Goal: Task Accomplishment & Management: Check status

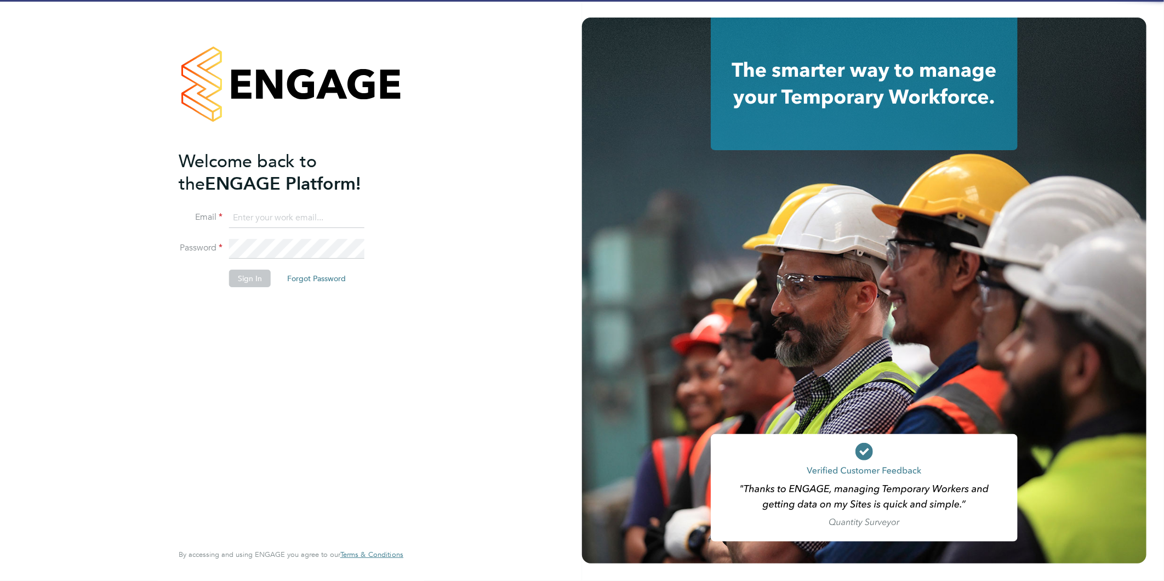
type input "Joanne@f-mead.com"
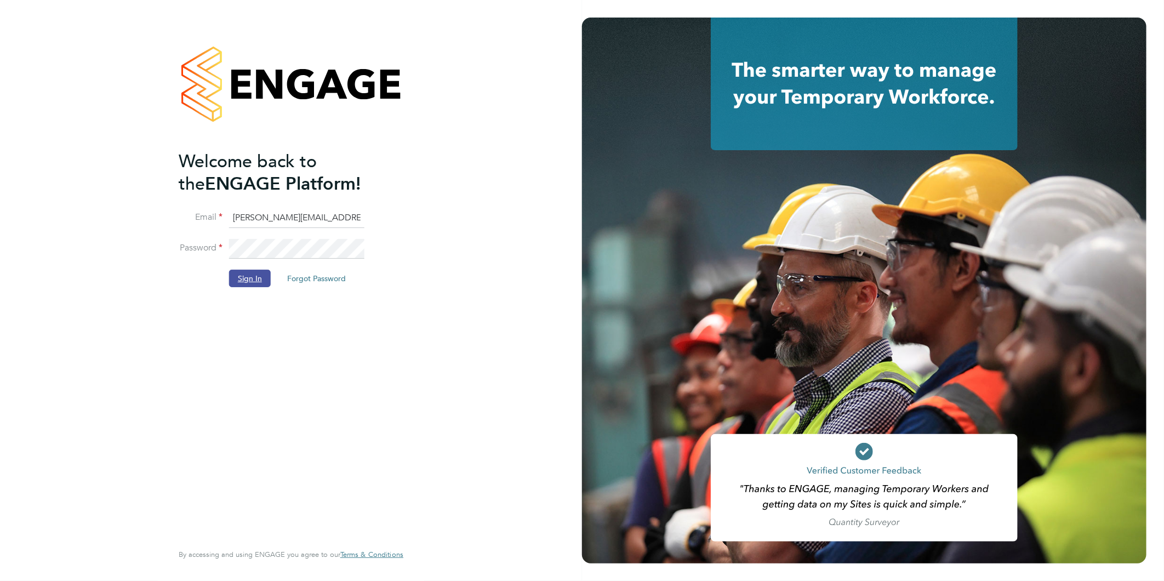
click at [241, 283] on button "Sign In" at bounding box center [250, 279] width 42 height 18
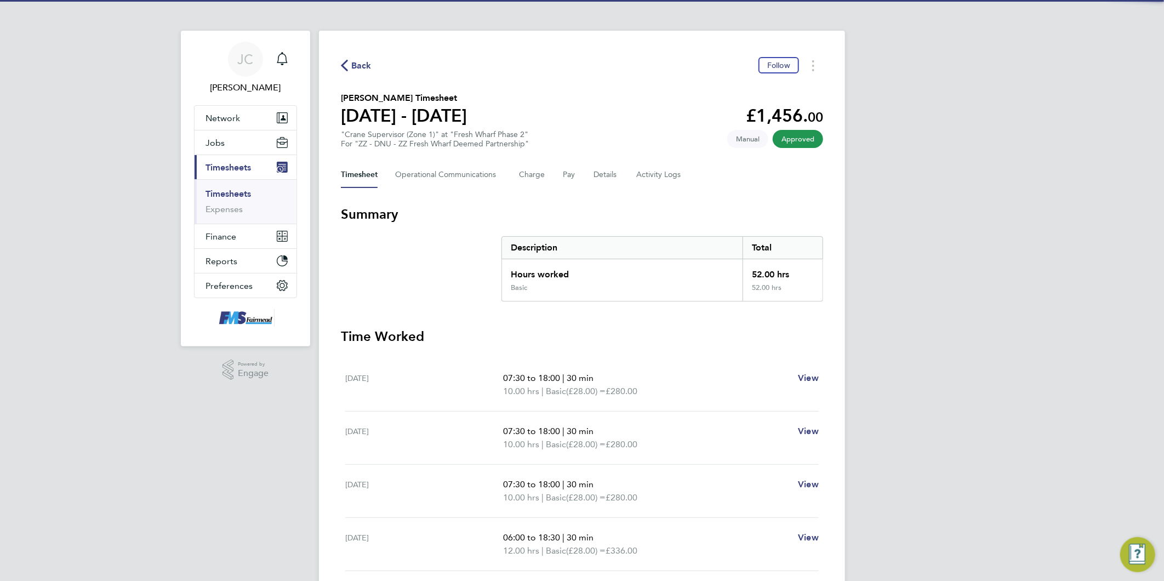
drag, startPoint x: 355, startPoint y: 69, endPoint x: 8, endPoint y: 184, distance: 365.4
click at [355, 69] on span "Back" at bounding box center [361, 65] width 20 height 13
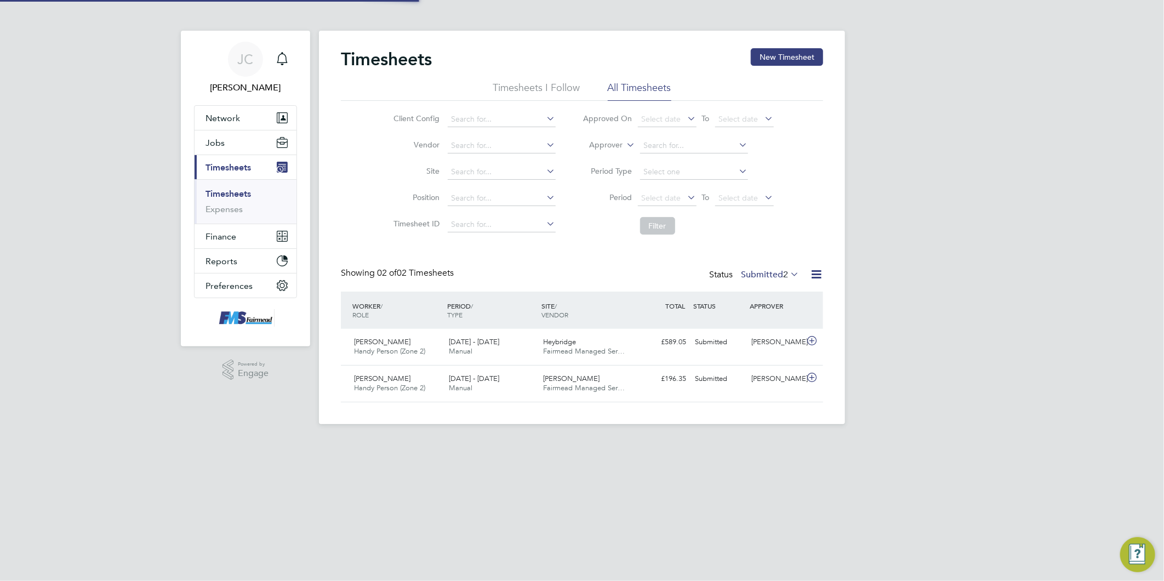
scroll to position [27, 95]
drag, startPoint x: 681, startPoint y: 197, endPoint x: 666, endPoint y: 237, distance: 42.5
click at [682, 197] on span "Select date" at bounding box center [667, 198] width 59 height 15
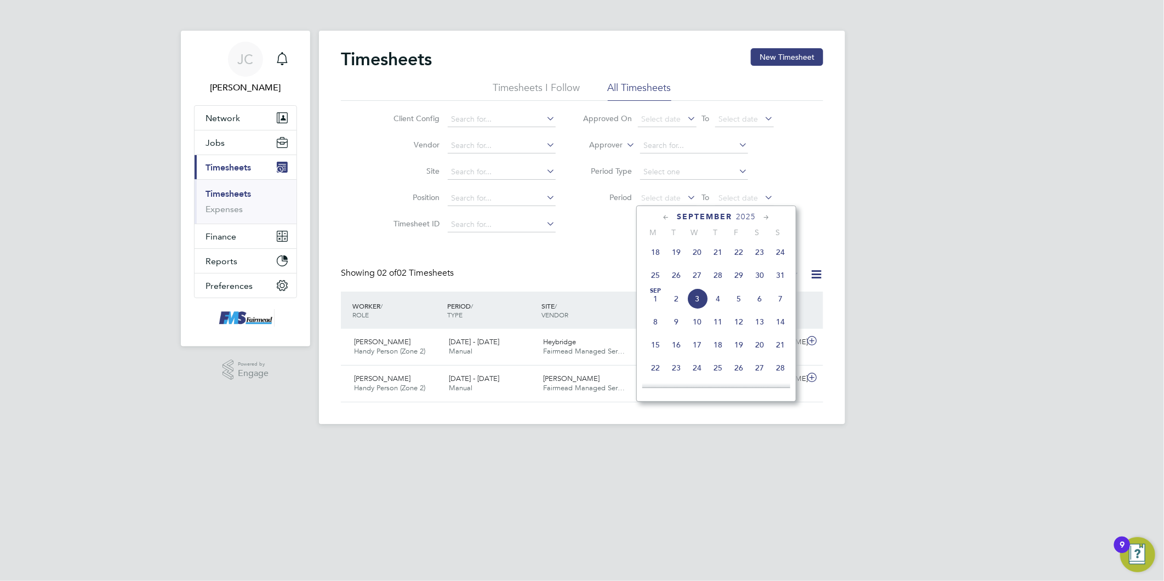
drag, startPoint x: 656, startPoint y: 278, endPoint x: 773, endPoint y: 201, distance: 140.0
click at [656, 278] on span "25" at bounding box center [655, 275] width 21 height 21
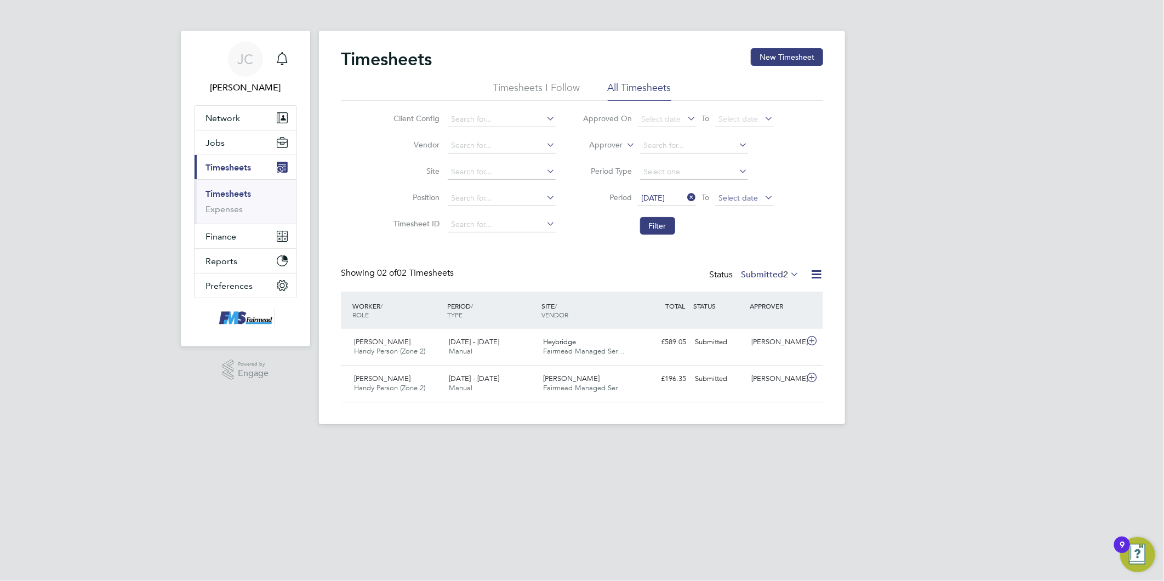
click at [746, 201] on span "Select date" at bounding box center [738, 198] width 39 height 10
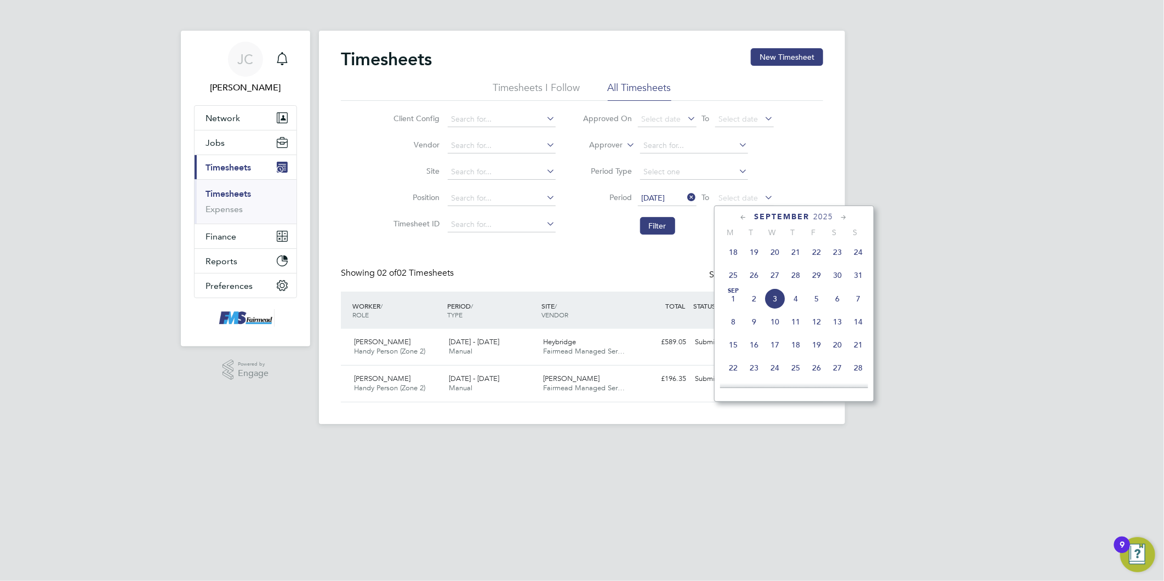
click at [853, 279] on span "31" at bounding box center [858, 275] width 21 height 21
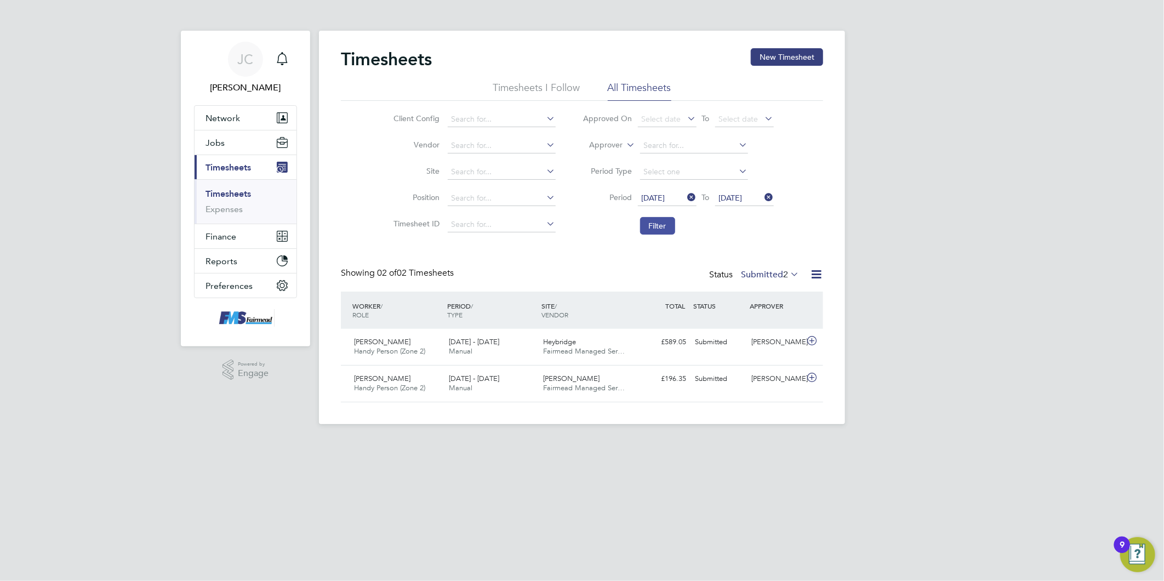
click at [659, 225] on button "Filter" at bounding box center [657, 226] width 35 height 18
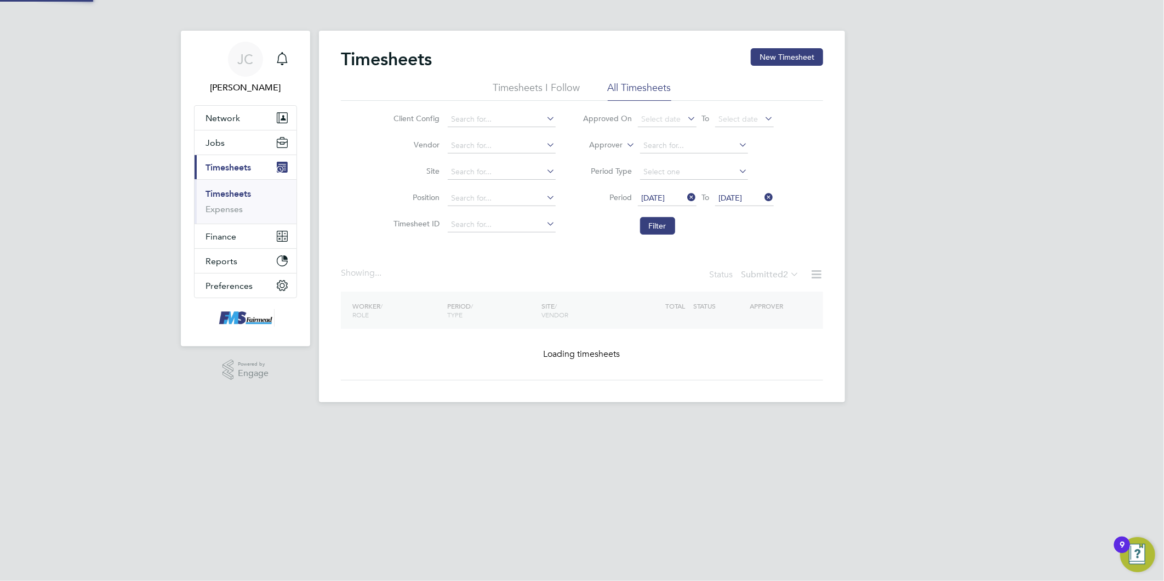
click at [1072, 277] on div "JC Joanne Conway Notifications Applications: Network Team Members Businesses Si…" at bounding box center [582, 210] width 1164 height 420
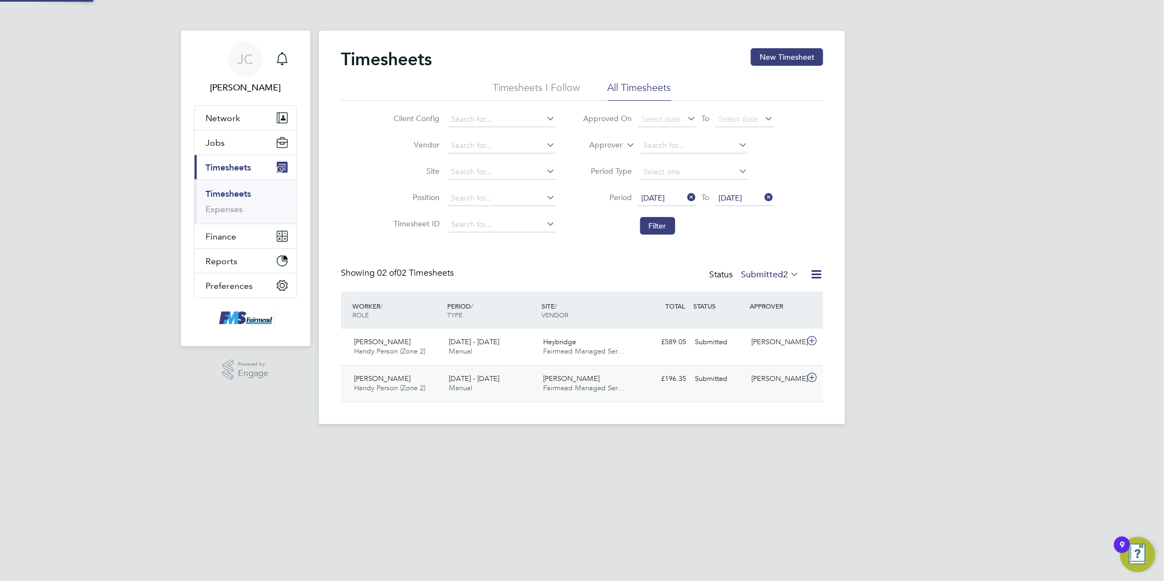
scroll to position [27, 95]
click at [764, 274] on label "Submitted 2" at bounding box center [770, 274] width 58 height 11
click at [762, 340] on li "Approved" at bounding box center [764, 340] width 50 height 15
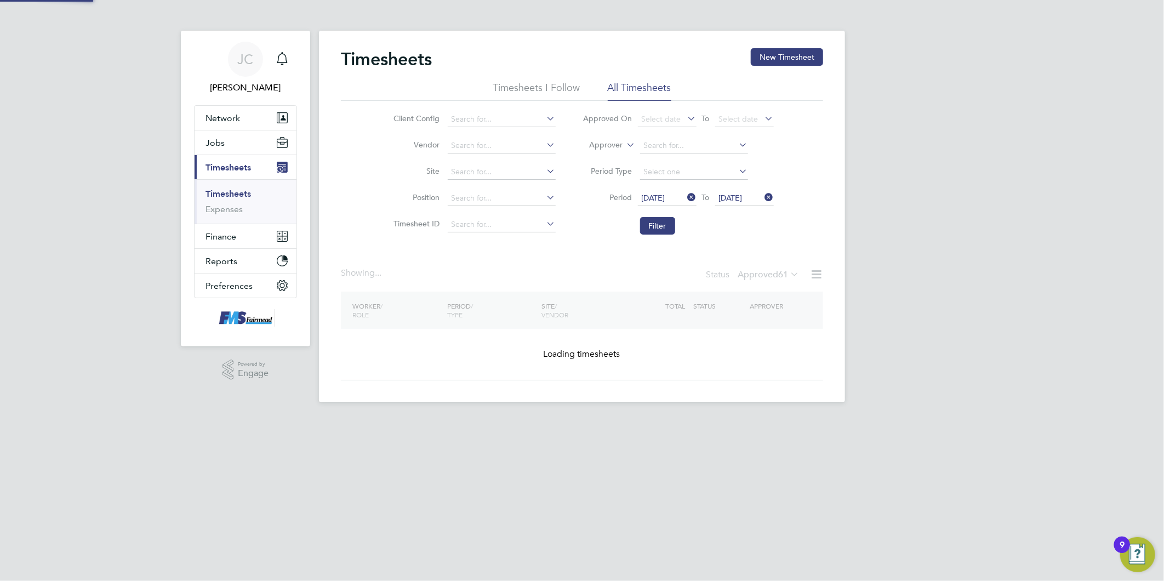
drag, startPoint x: 999, startPoint y: 305, endPoint x: 972, endPoint y: 285, distance: 34.1
click at [1001, 304] on div "[PERSON_NAME] Notifications Applications: Network Team Members Businesses Sites…" at bounding box center [582, 210] width 1164 height 420
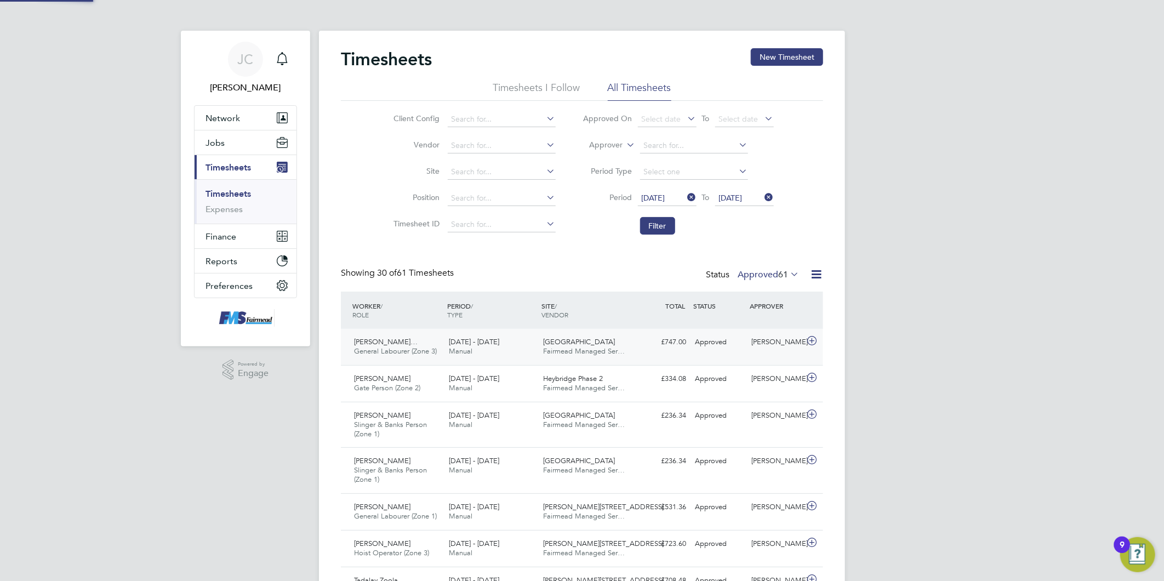
scroll to position [0, 0]
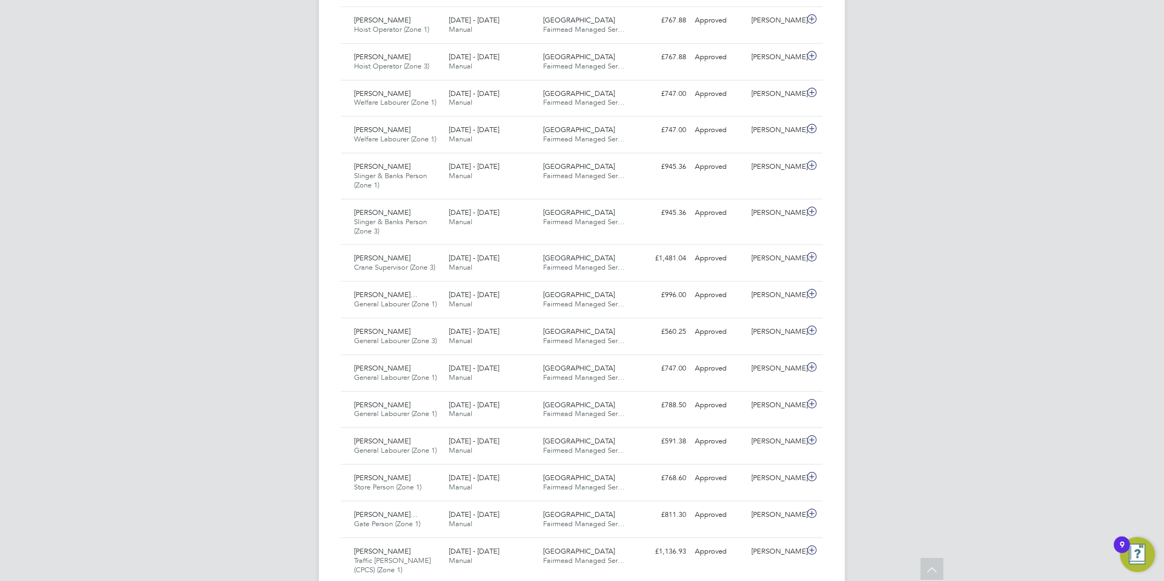
click at [984, 369] on div "JC Joanne Conway Notifications Applications: Network Team Members Businesses Si…" at bounding box center [582, 111] width 1164 height 1563
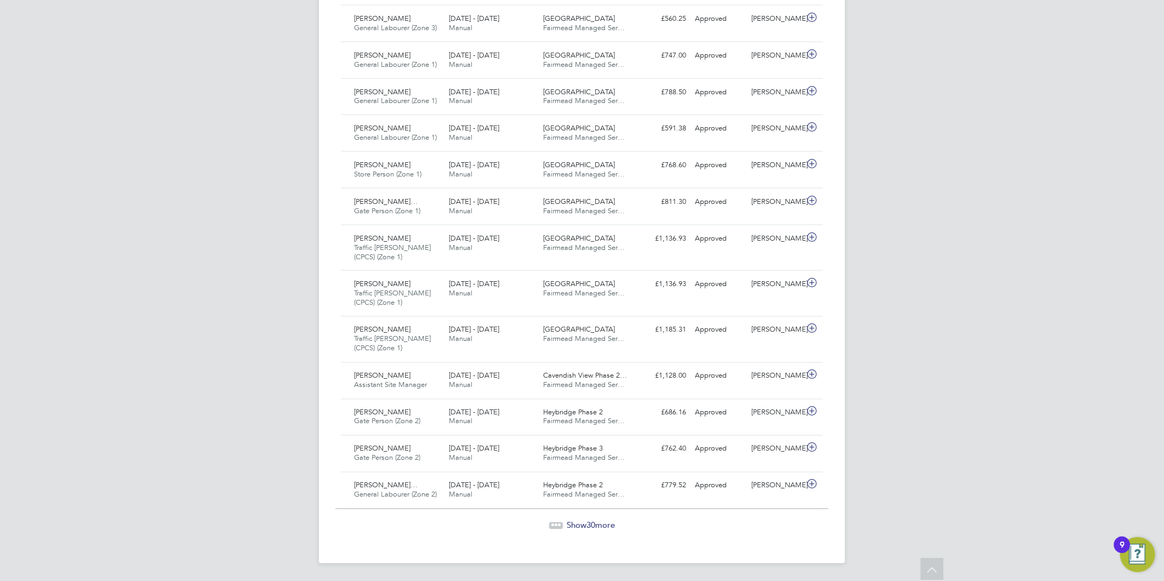
drag, startPoint x: 537, startPoint y: 523, endPoint x: 556, endPoint y: 524, distance: 18.7
click at [537, 523] on div "Show 30 more" at bounding box center [581, 525] width 493 height 11
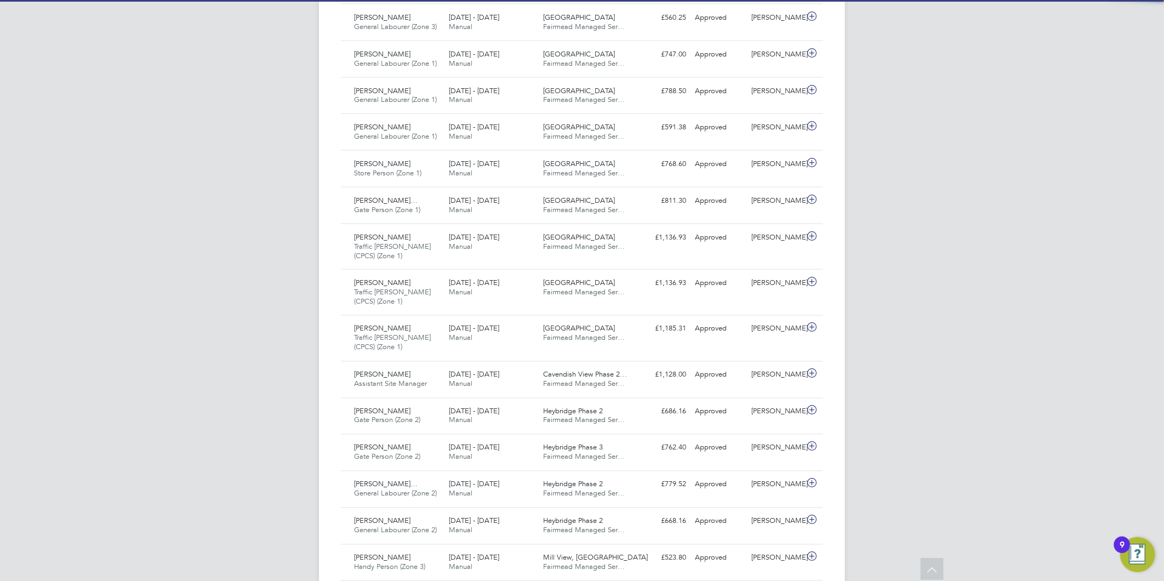
click at [970, 388] on div "[PERSON_NAME] Notifications Applications: Network Team Members Businesses Sites…" at bounding box center [582, 369] width 1164 height 2707
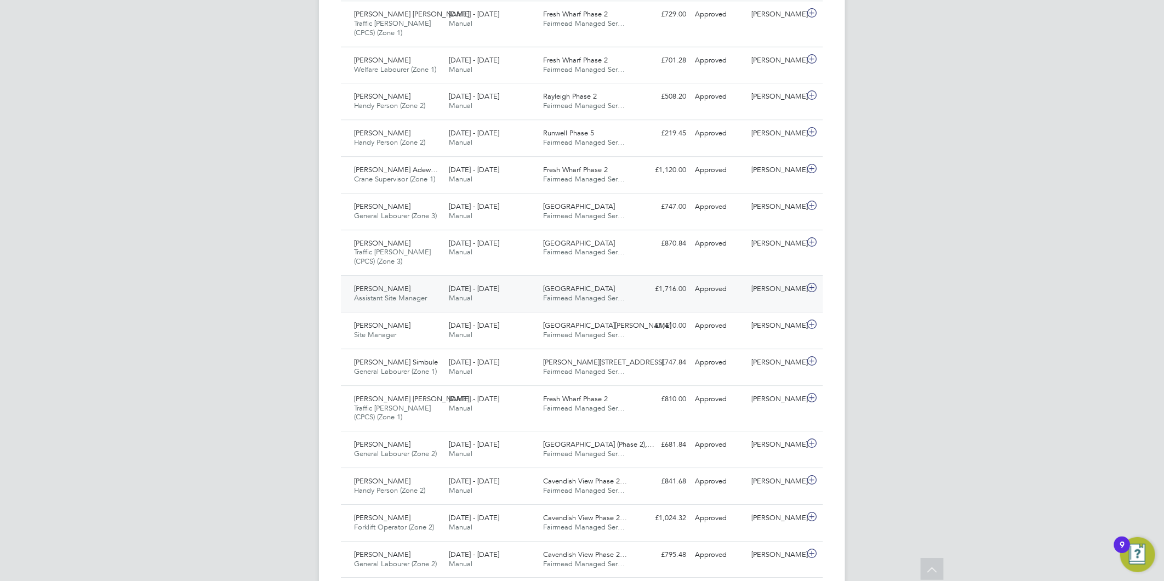
click at [627, 282] on div "Waltham Forest Fairmead Managed Ser…" at bounding box center [586, 293] width 95 height 27
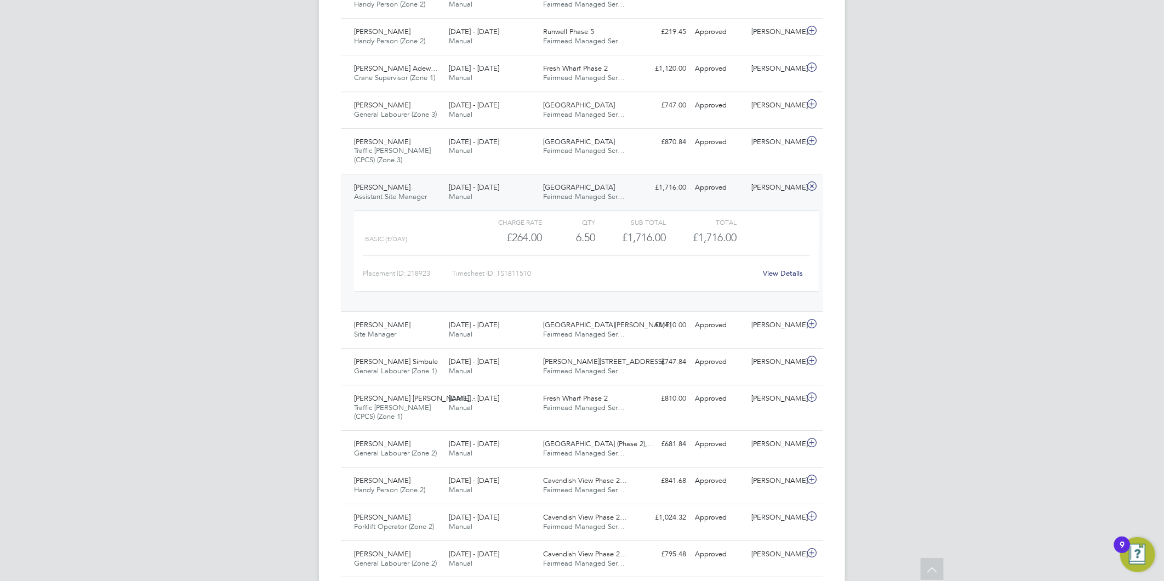
click at [785, 272] on link "View Details" at bounding box center [783, 272] width 40 height 9
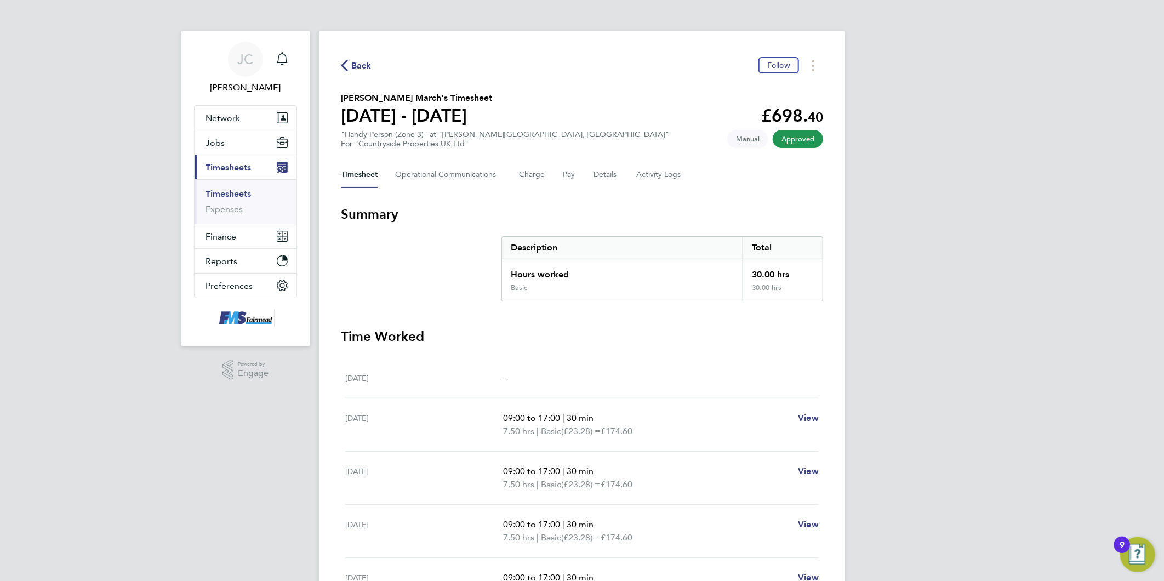
scroll to position [61, 0]
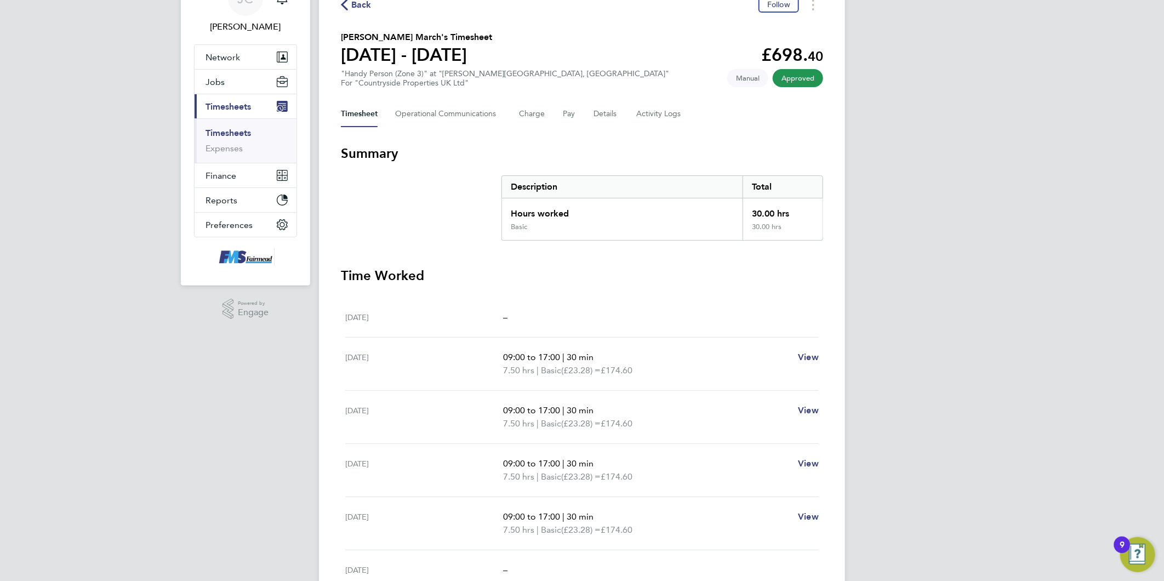
click at [1025, 239] on div "JC Joanne Conway Notifications Applications: Network Team Members Businesses Si…" at bounding box center [582, 332] width 1164 height 787
click at [1011, 243] on div "JC Joanne Conway Notifications Applications: Network Team Members Businesses Si…" at bounding box center [582, 332] width 1164 height 787
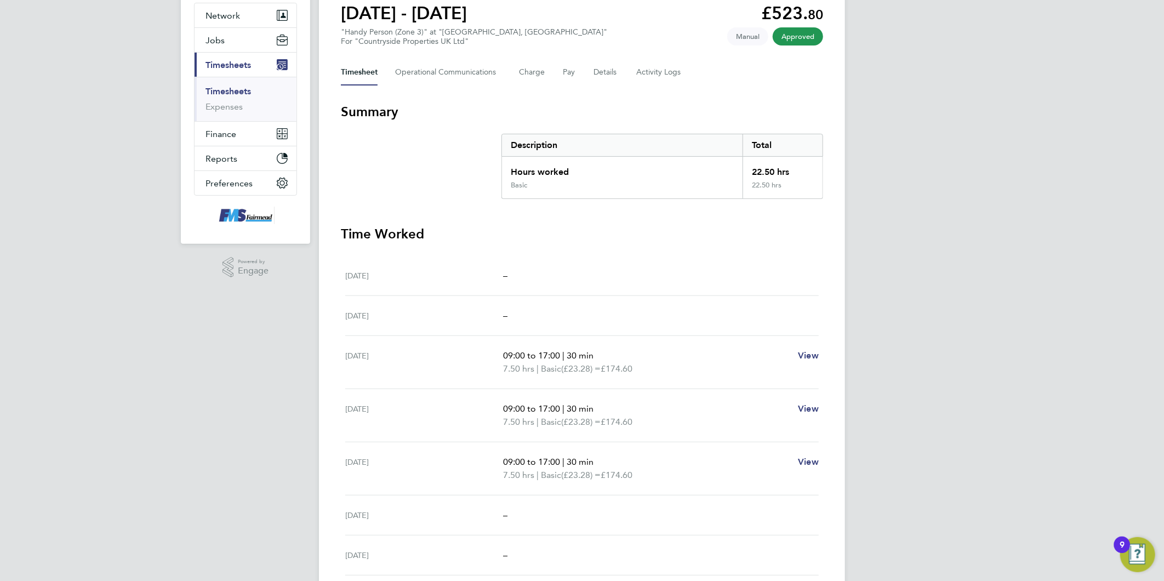
scroll to position [122, 0]
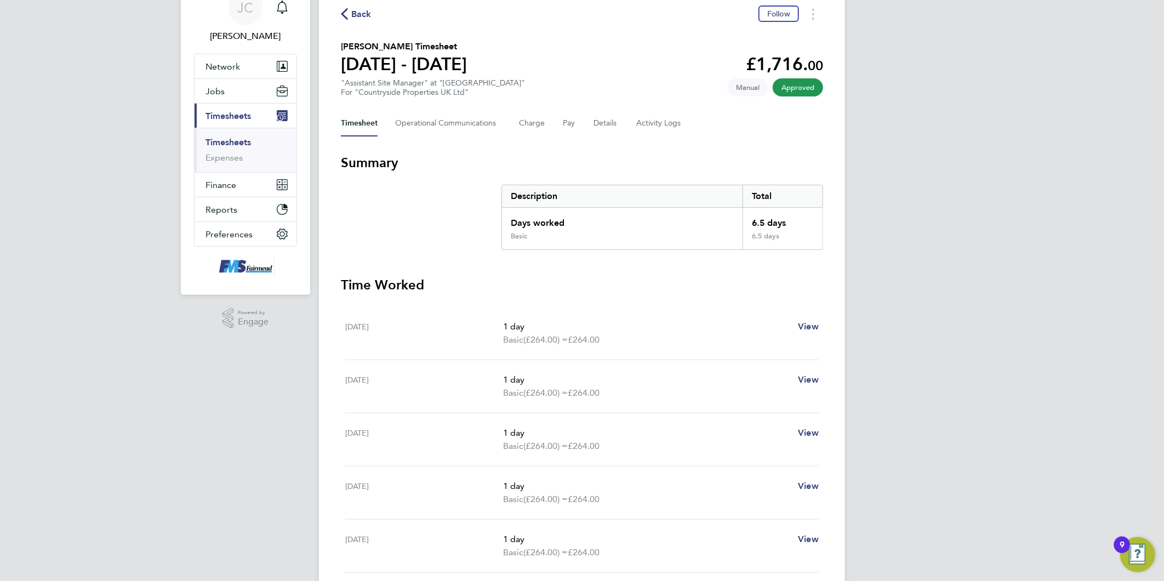
scroll to position [182, 0]
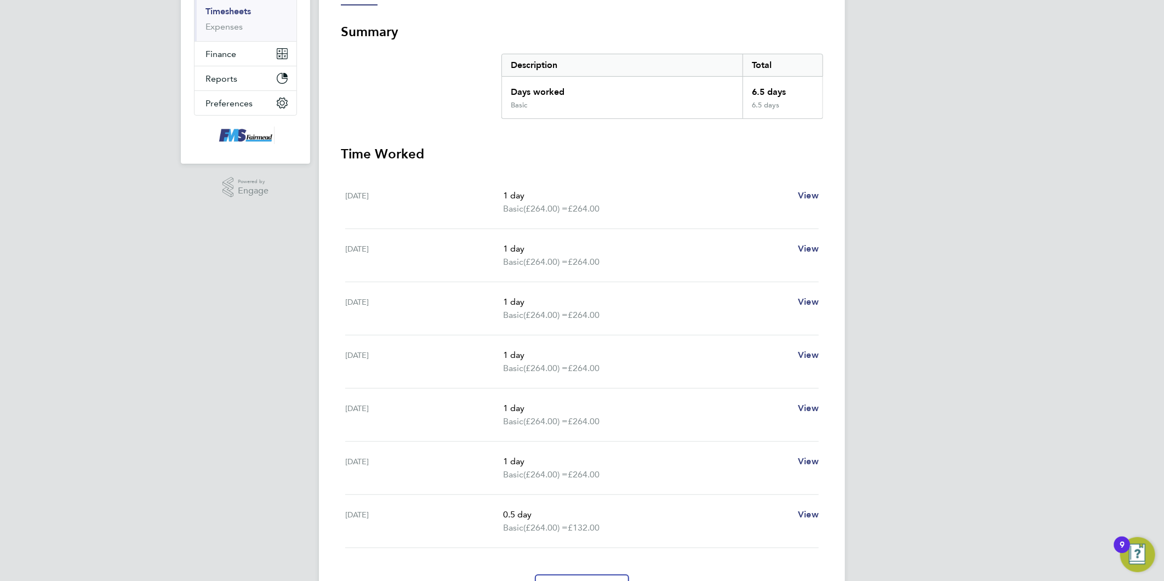
click at [961, 386] on div "JC Joanne Conway Notifications Applications: Network Team Members Businesses Si…" at bounding box center [582, 231] width 1164 height 827
click at [1001, 276] on div "JC Joanne Conway Notifications Applications: Network Team Members Businesses Si…" at bounding box center [582, 231] width 1164 height 827
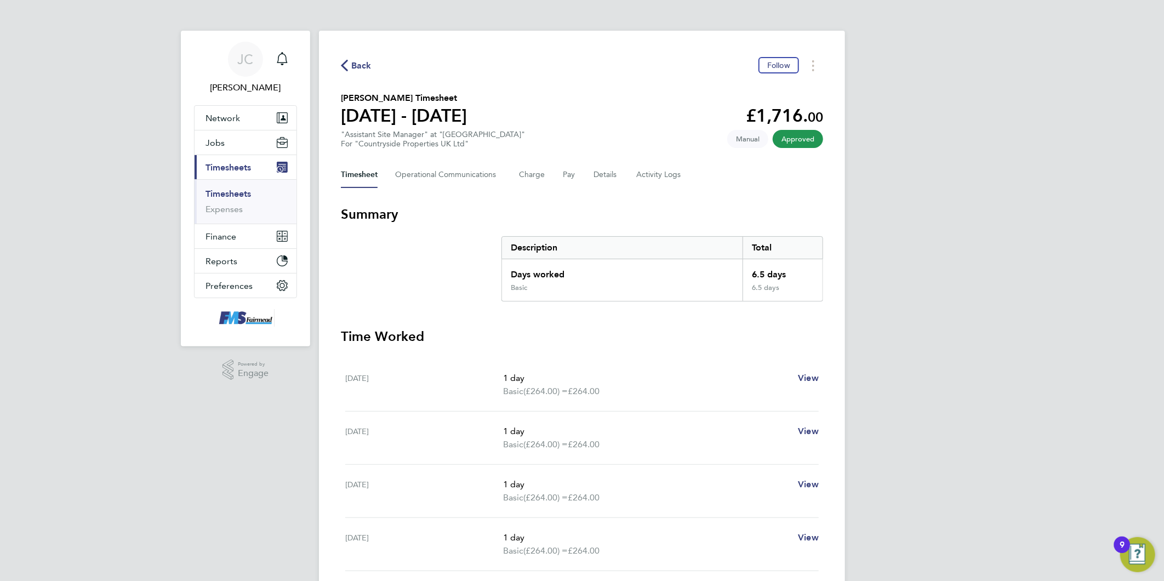
click at [958, 306] on div "JC Joanne Conway Notifications Applications: Network Team Members Businesses Si…" at bounding box center [582, 413] width 1164 height 827
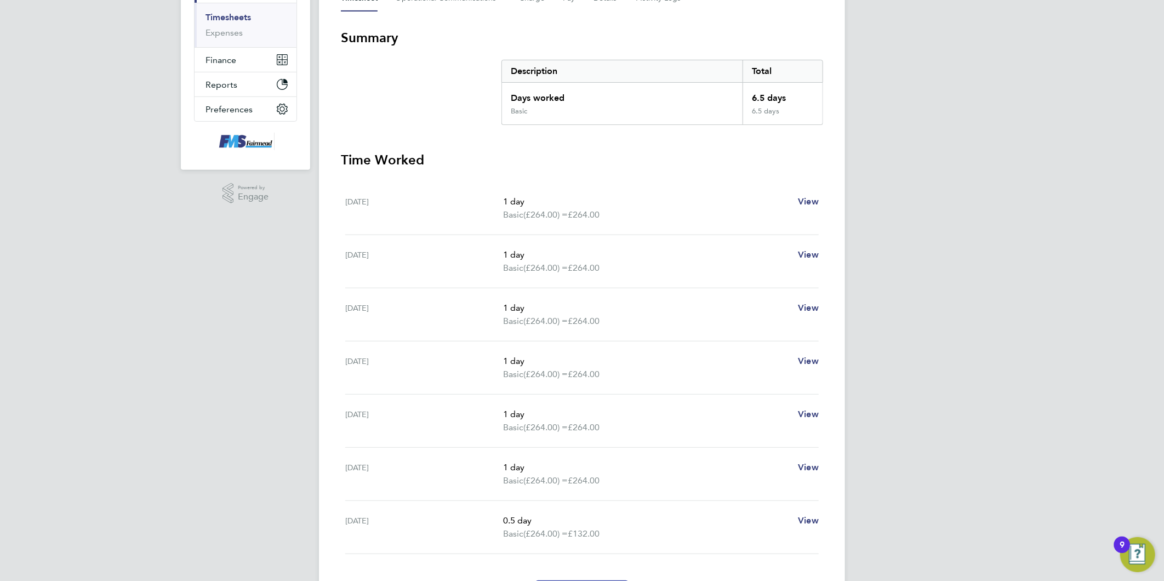
scroll to position [182, 0]
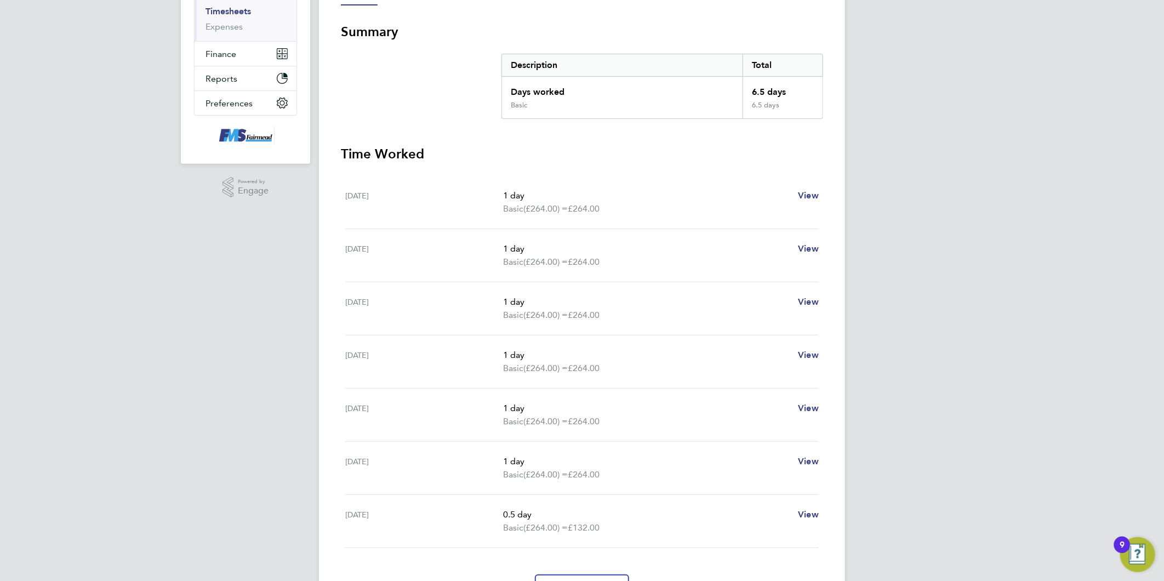
click at [937, 316] on div "JC Joanne Conway Notifications Applications: Network Team Members Businesses Si…" at bounding box center [582, 231] width 1164 height 827
click at [991, 336] on div "JC Joanne Conway Notifications Applications: Network Team Members Businesses Si…" at bounding box center [582, 231] width 1164 height 827
click at [987, 319] on div "JC Joanne Conway Notifications Applications: Network Team Members Businesses Si…" at bounding box center [582, 231] width 1164 height 827
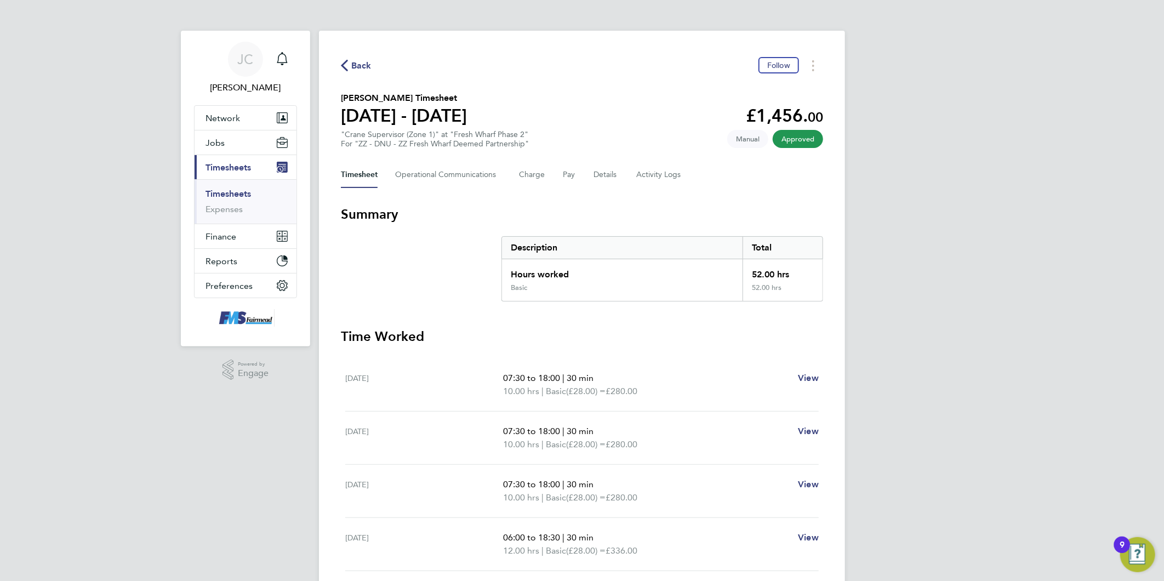
click at [348, 65] on span "Back" at bounding box center [356, 65] width 31 height 10
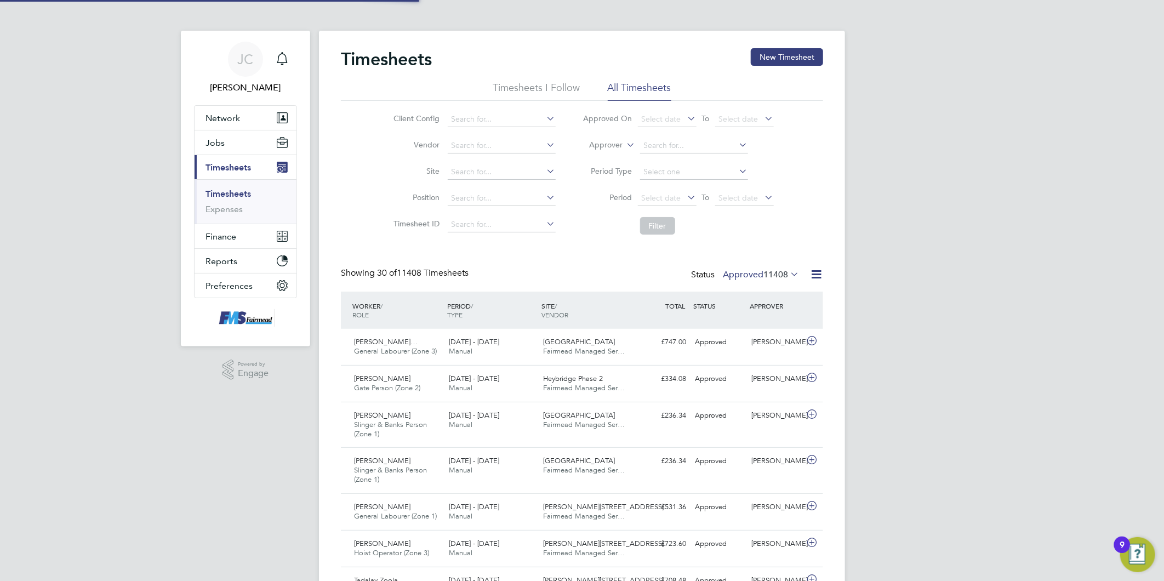
click at [710, 195] on span "To" at bounding box center [706, 197] width 14 height 14
click at [682, 197] on span "Select date" at bounding box center [667, 198] width 59 height 15
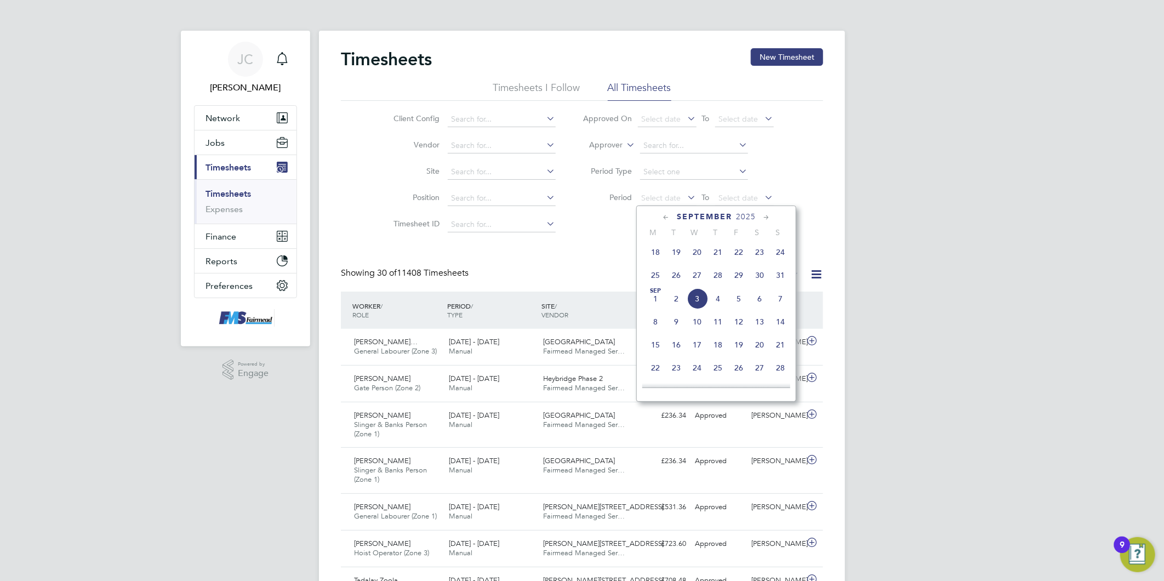
click at [655, 278] on span "25" at bounding box center [655, 275] width 21 height 21
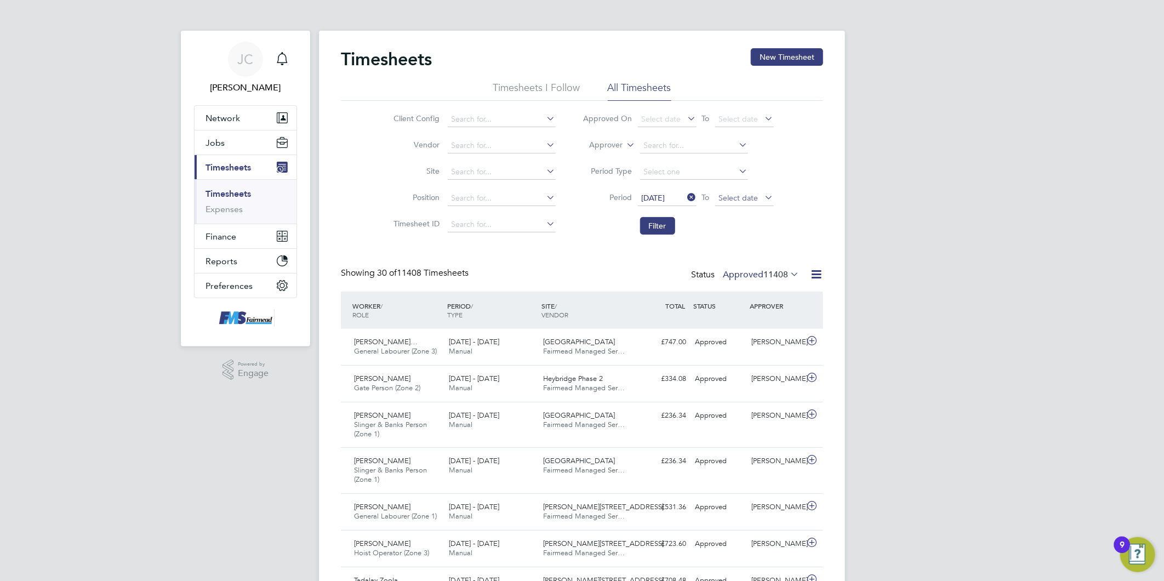
click at [738, 196] on span "Select date" at bounding box center [738, 198] width 39 height 10
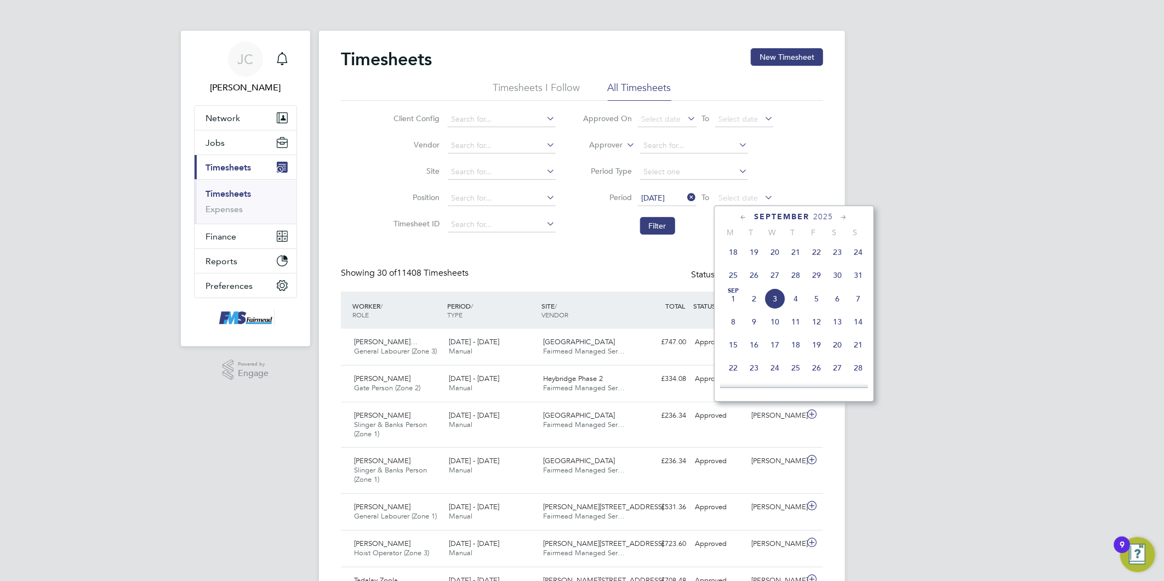
click at [858, 278] on span "31" at bounding box center [858, 275] width 21 height 21
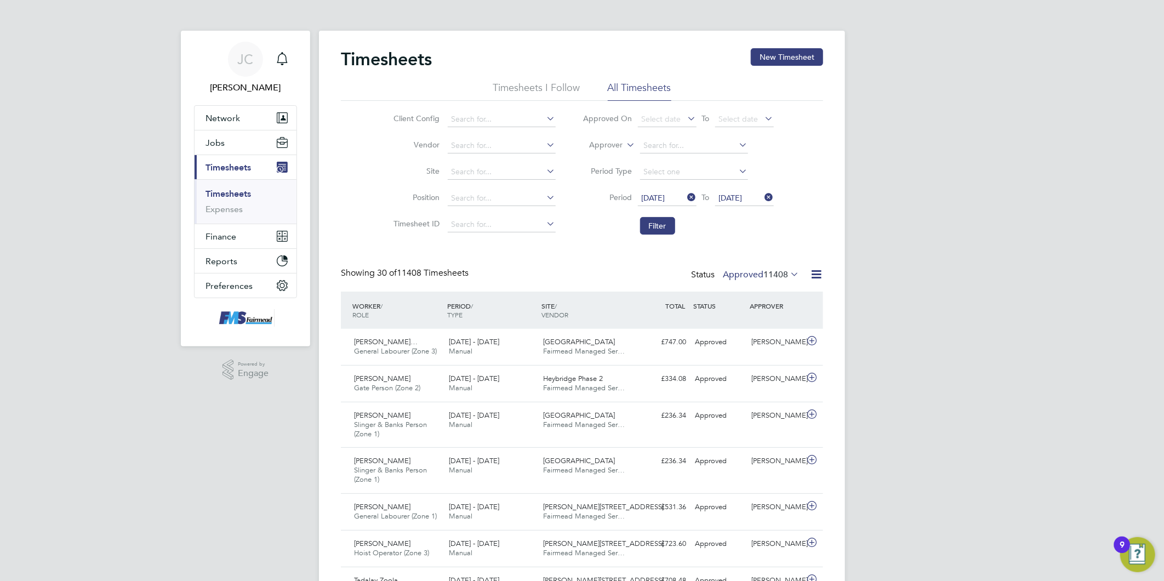
drag, startPoint x: 663, startPoint y: 227, endPoint x: 681, endPoint y: 228, distance: 17.6
click at [663, 226] on button "Filter" at bounding box center [657, 226] width 35 height 18
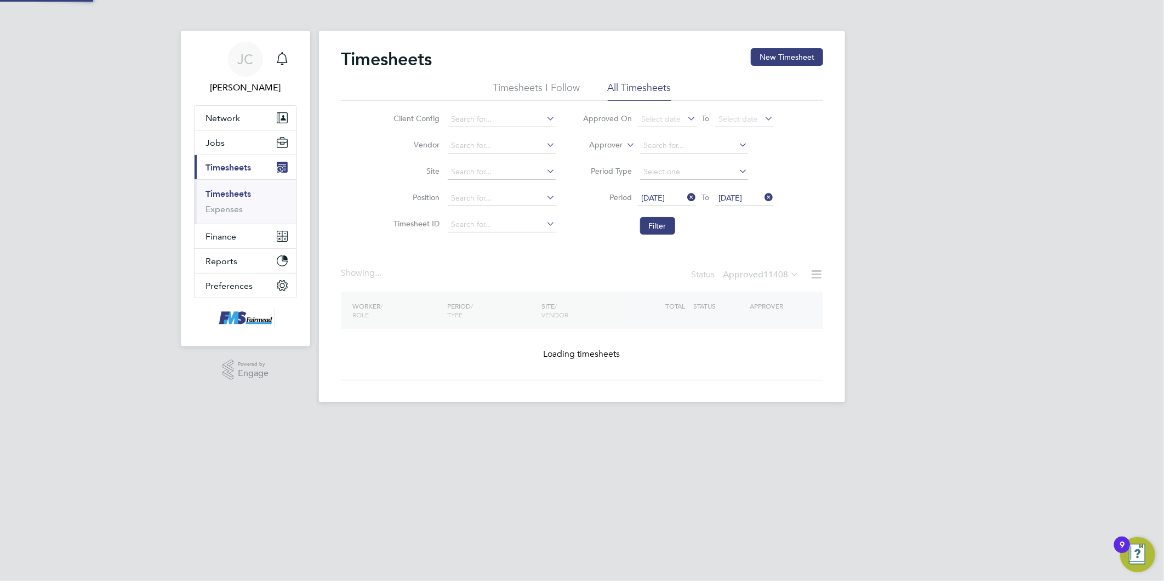
click at [1066, 299] on div "[PERSON_NAME] Notifications Applications: Network Team Members Businesses Sites…" at bounding box center [582, 210] width 1164 height 420
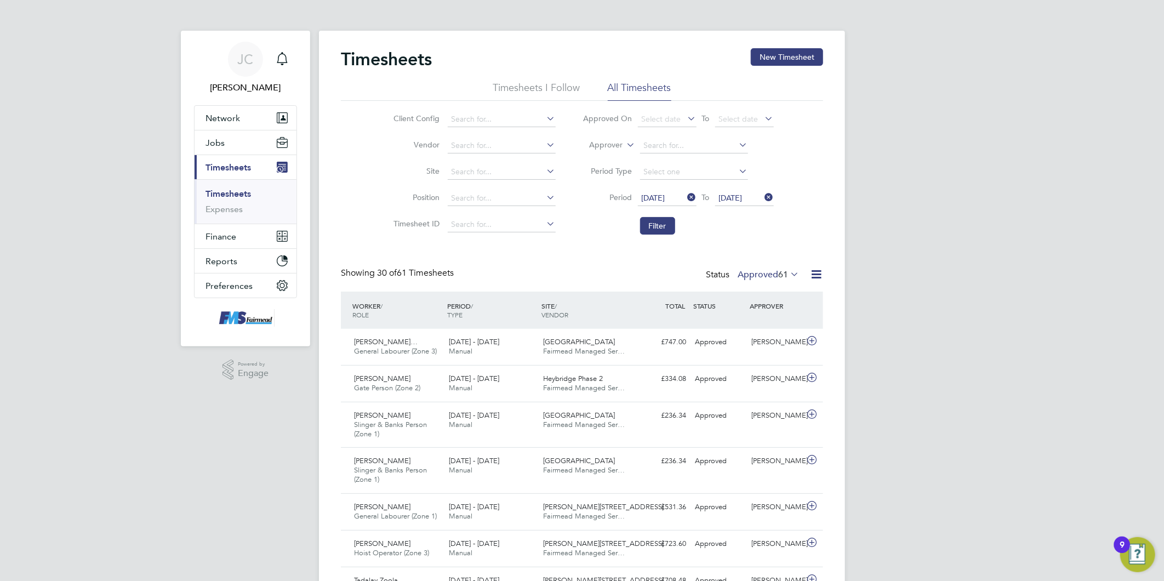
click at [762, 274] on label "Approved 61" at bounding box center [768, 274] width 61 height 11
click at [770, 322] on li "Submitted" at bounding box center [762, 324] width 50 height 15
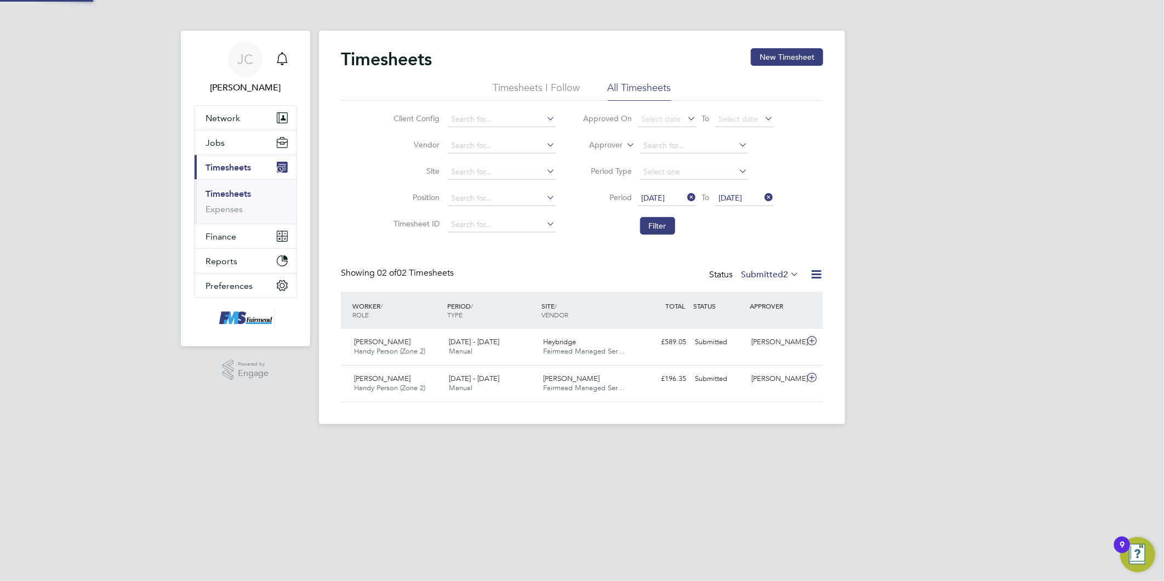
click at [938, 319] on div "[PERSON_NAME] Notifications Applications: Network Team Members Businesses Sites…" at bounding box center [582, 221] width 1164 height 442
click at [755, 276] on label "Submitted 2" at bounding box center [770, 274] width 58 height 11
click at [757, 337] on li "Approved" at bounding box center [764, 340] width 50 height 15
click at [938, 322] on div "[PERSON_NAME] Notifications Applications: Network Team Members Businesses Sites…" at bounding box center [582, 221] width 1164 height 442
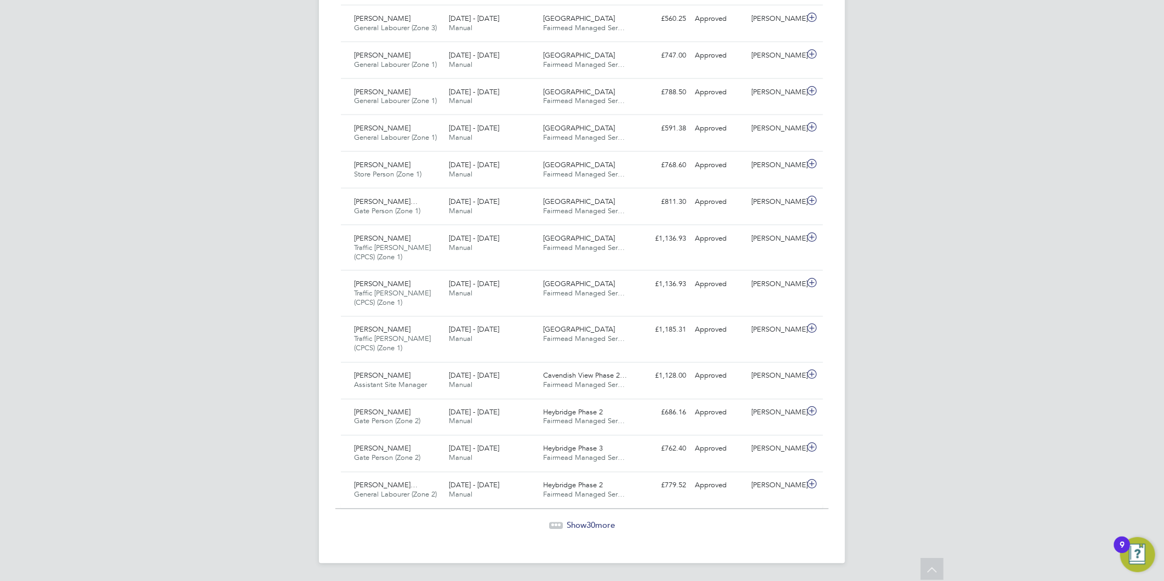
click at [595, 522] on span "30" at bounding box center [590, 525] width 9 height 10
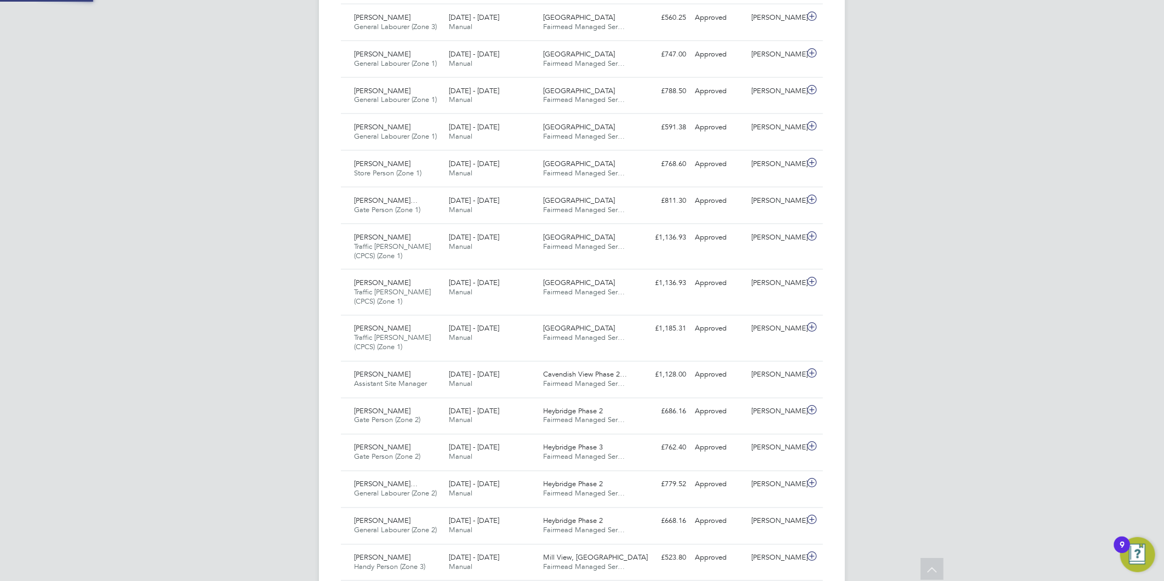
click at [966, 374] on div "[PERSON_NAME] Notifications Applications: Network Team Members Businesses Sites…" at bounding box center [582, 369] width 1164 height 2707
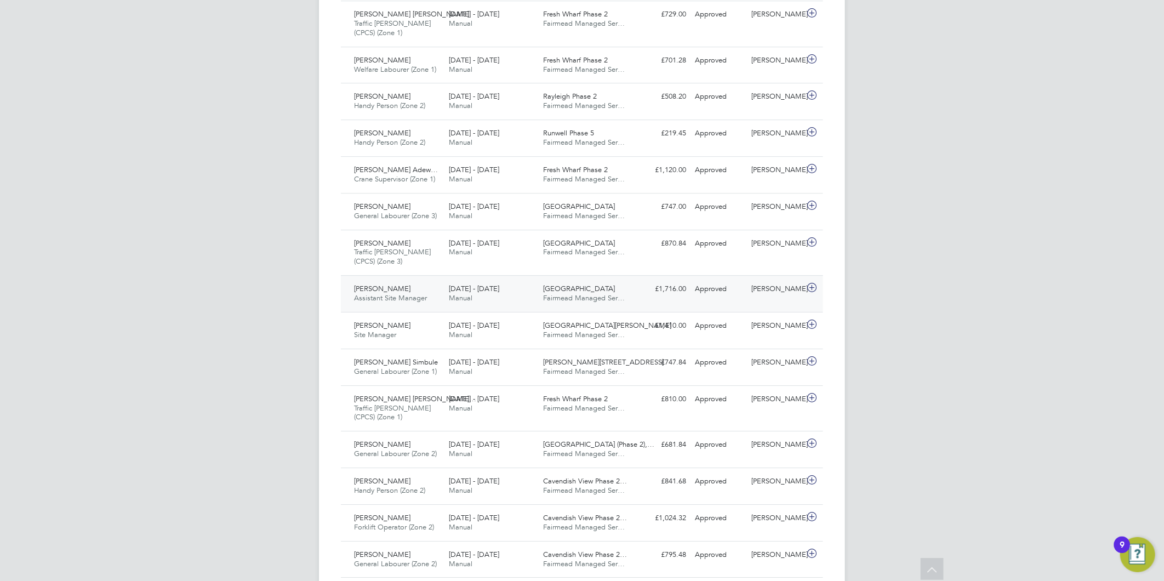
click at [577, 296] on span "Fairmead Managed Ser…" at bounding box center [585, 297] width 82 height 9
